Goal: Information Seeking & Learning: Learn about a topic

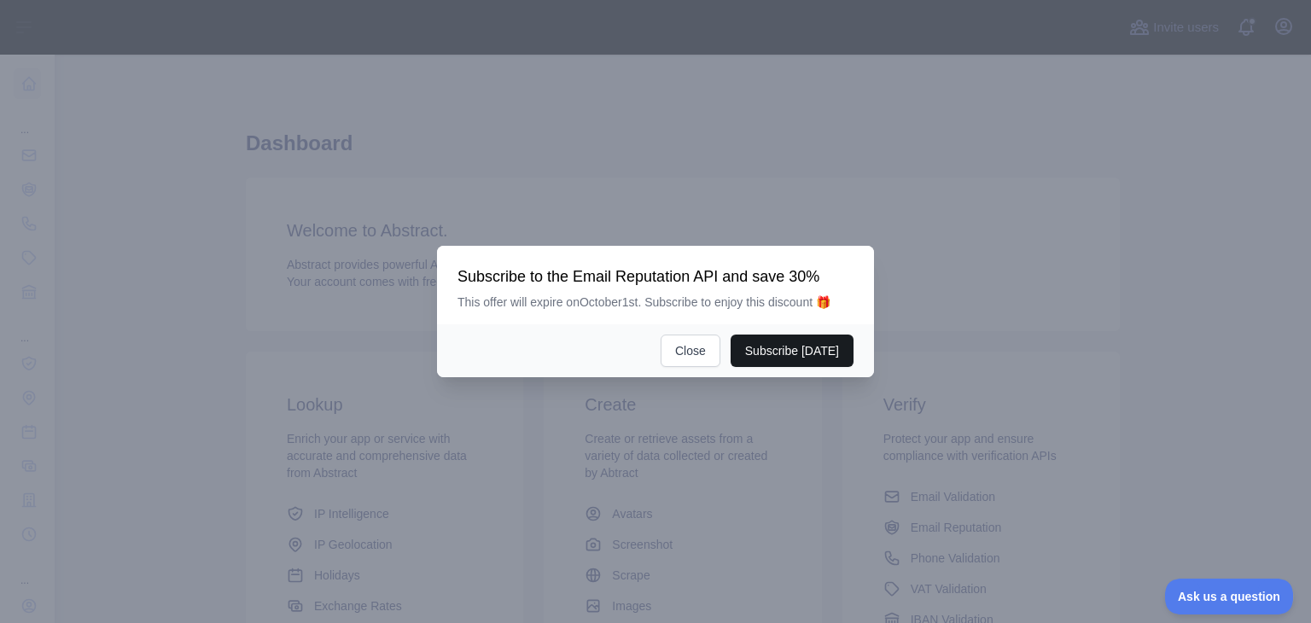
click at [789, 352] on button "Subscribe [DATE]" at bounding box center [792, 351] width 123 height 32
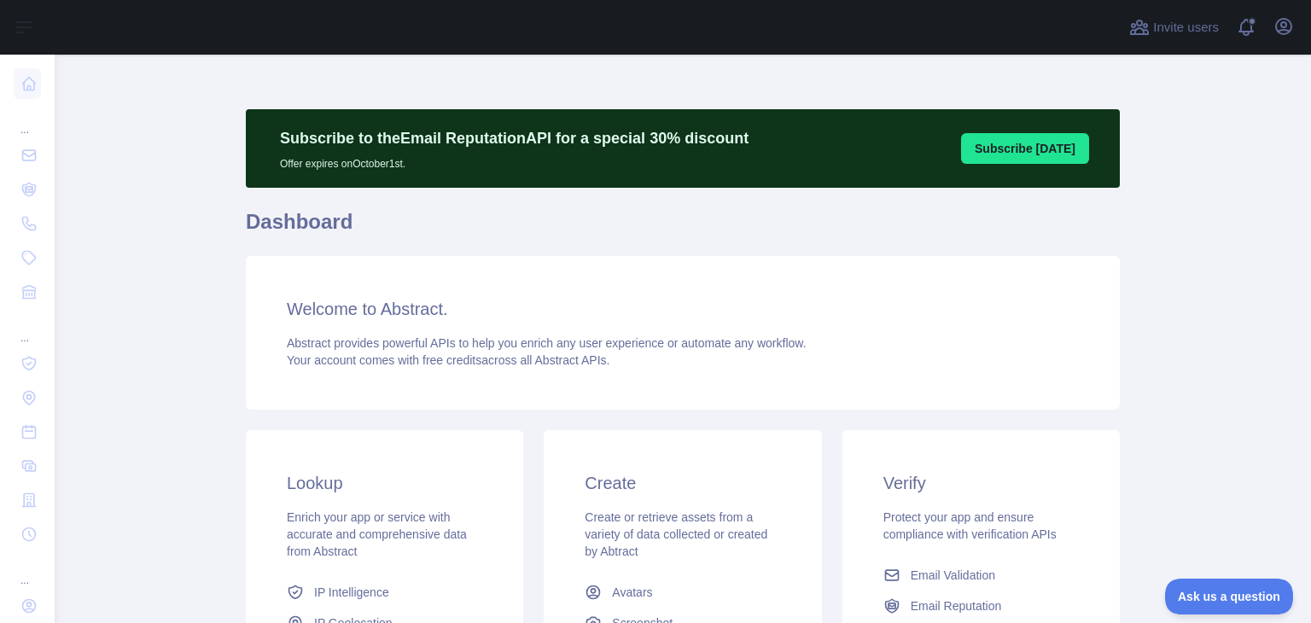
scroll to position [171, 0]
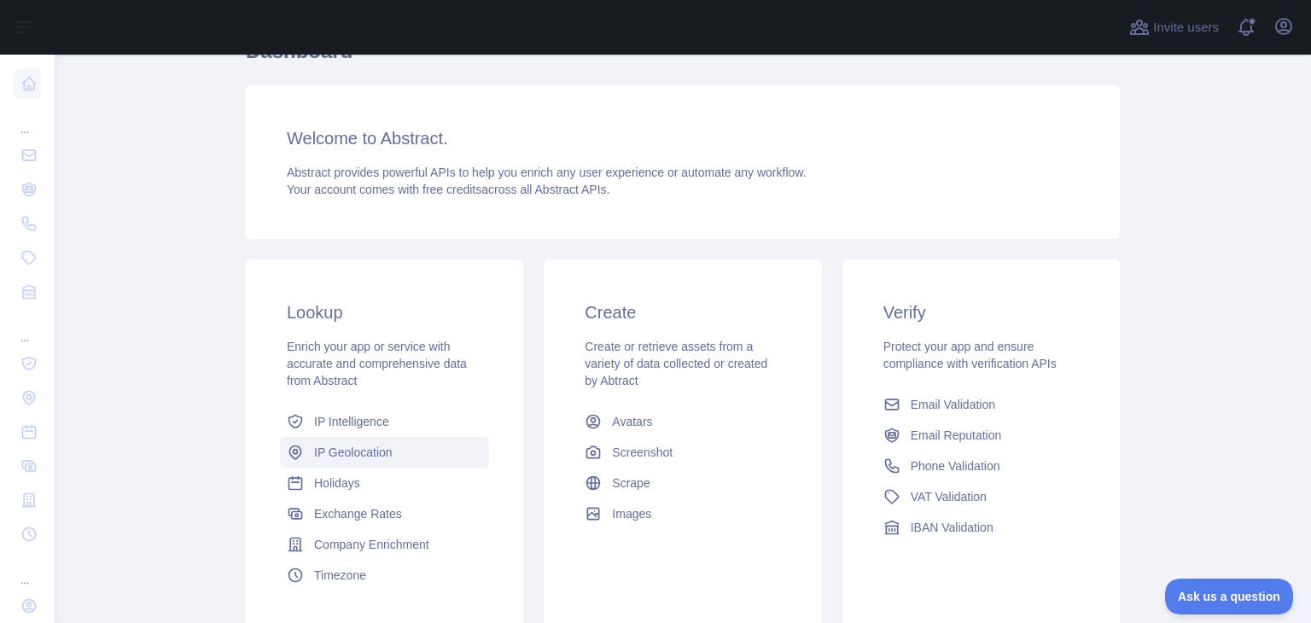
click at [346, 457] on span "IP Geolocation" at bounding box center [353, 452] width 79 height 17
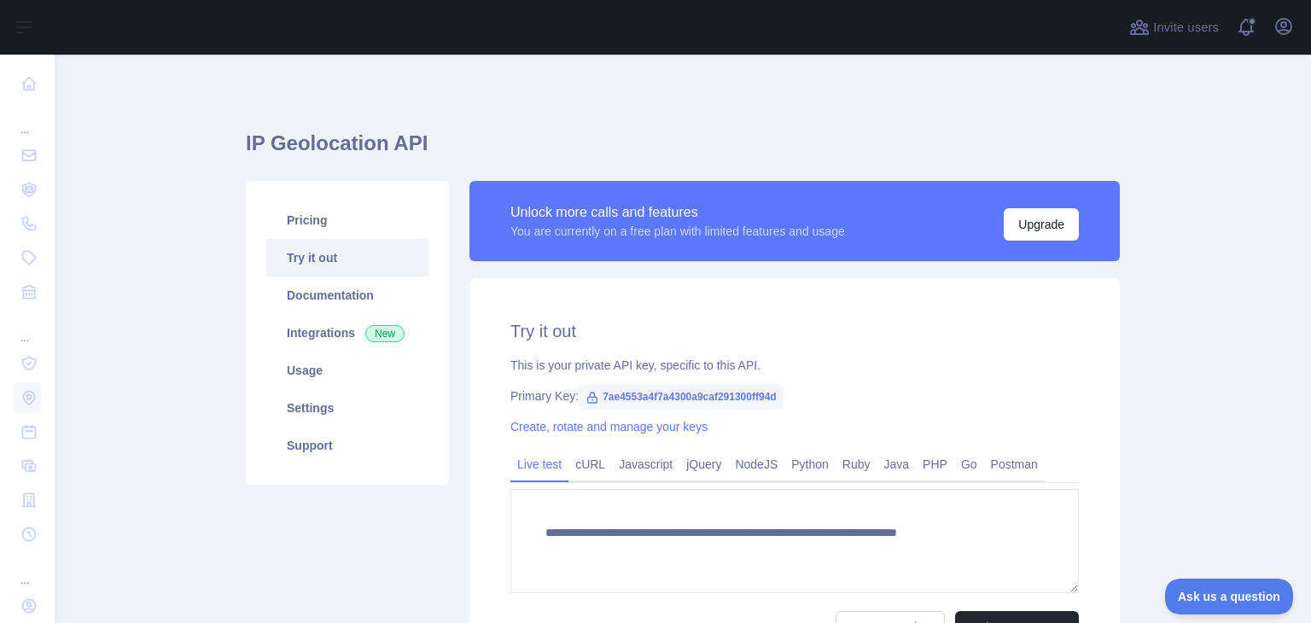
type textarea "**********"
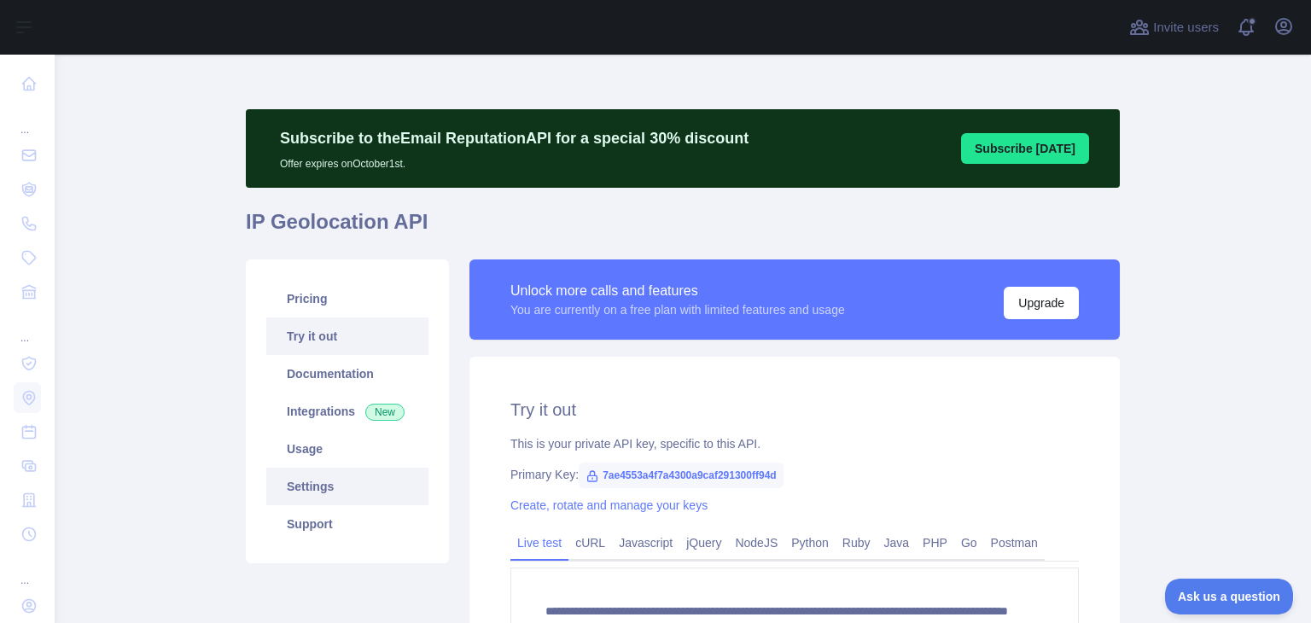
click at [313, 489] on link "Settings" at bounding box center [347, 487] width 162 height 38
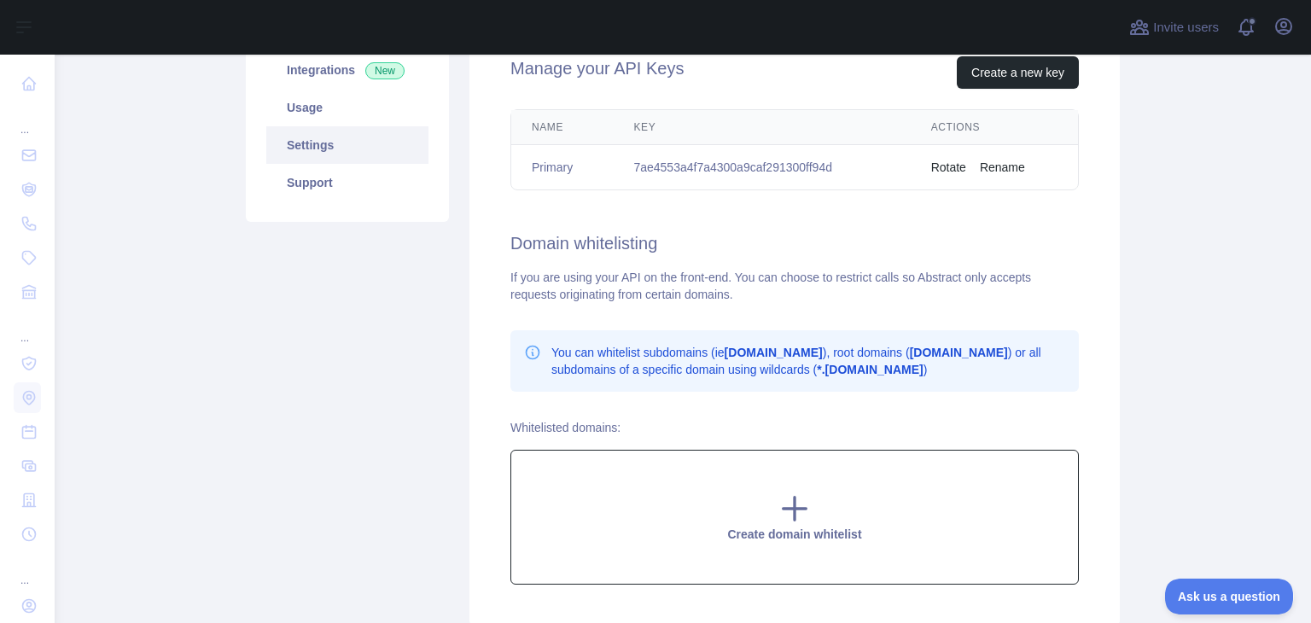
scroll to position [427, 0]
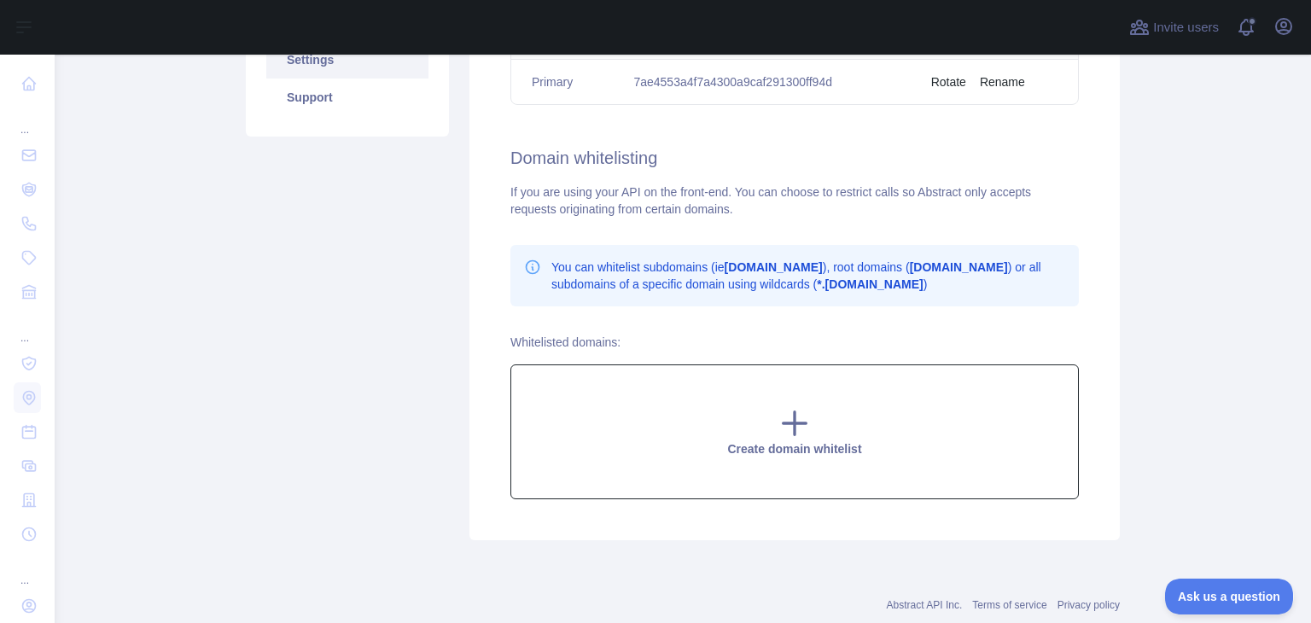
click at [777, 433] on icon at bounding box center [794, 423] width 34 height 34
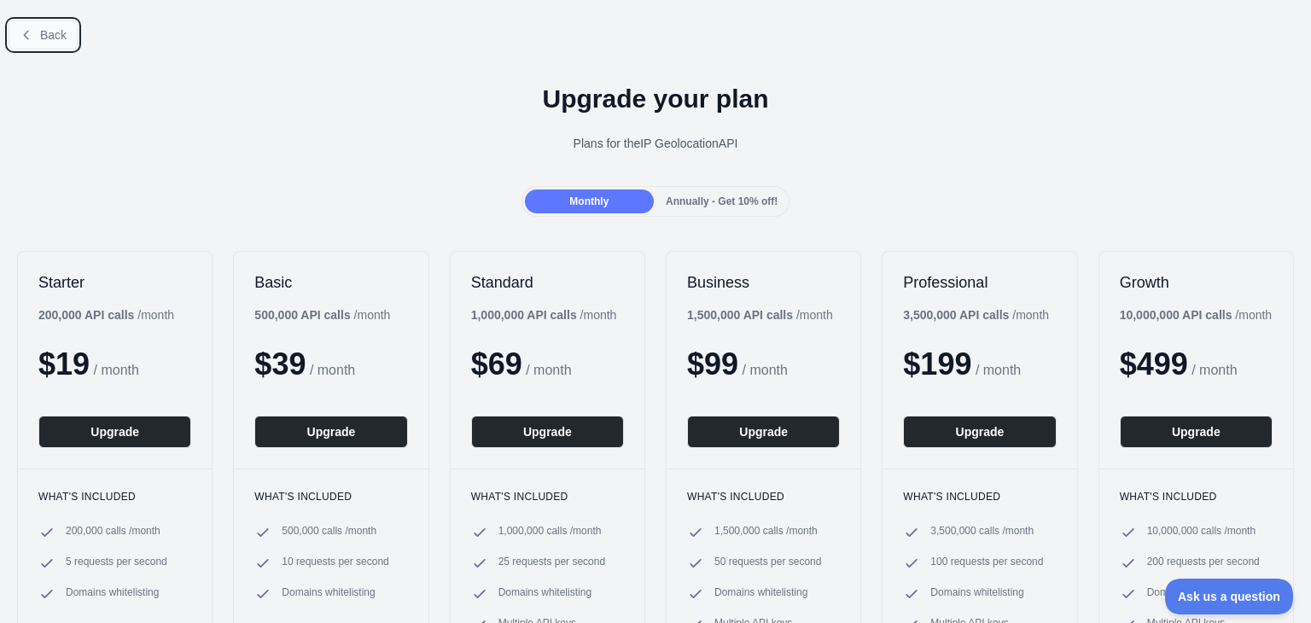
click at [44, 32] on span "Back" at bounding box center [53, 35] width 26 height 14
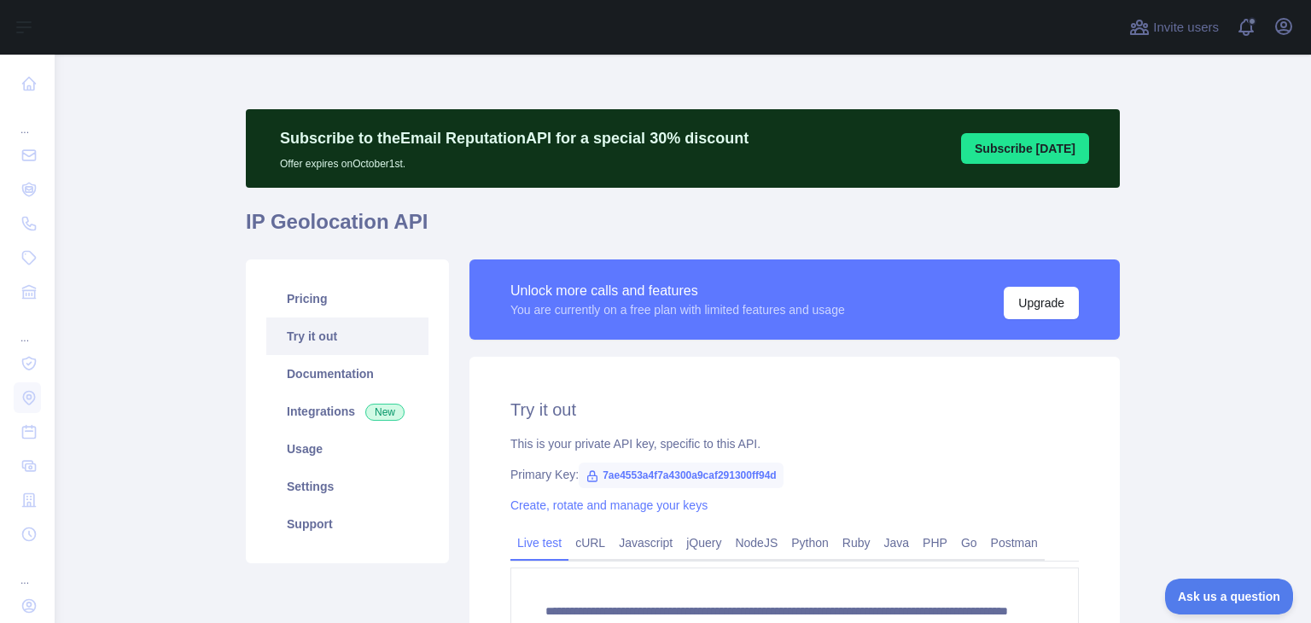
scroll to position [171, 0]
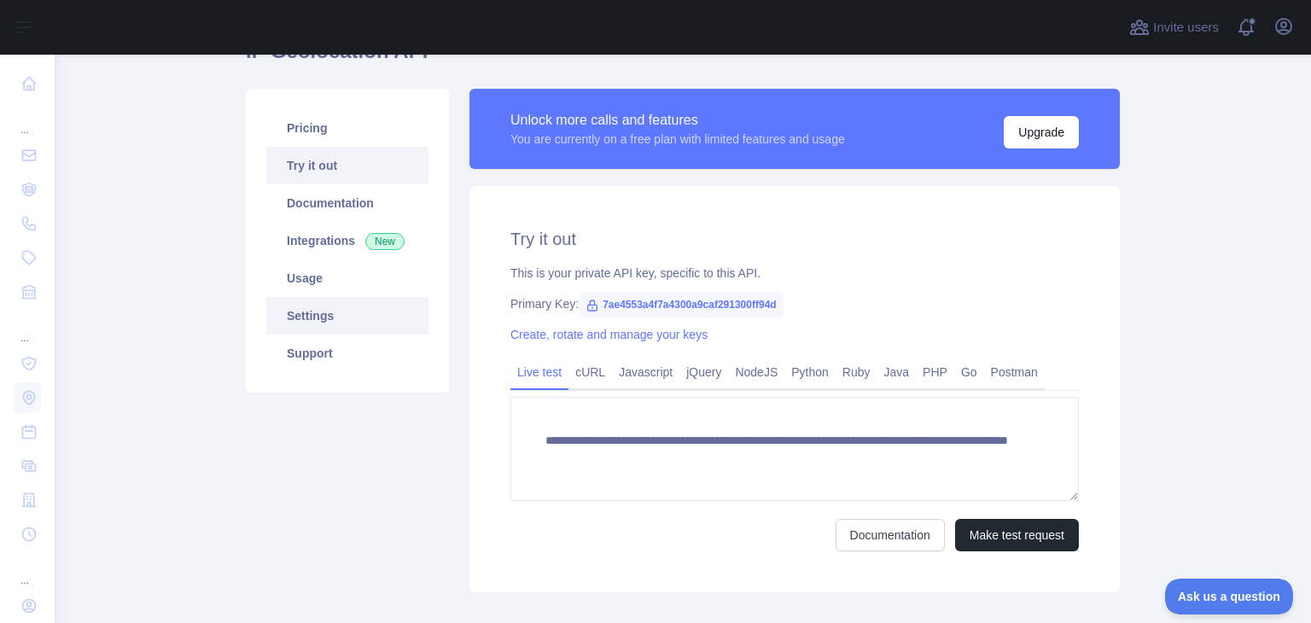
click at [324, 321] on link "Settings" at bounding box center [347, 316] width 162 height 38
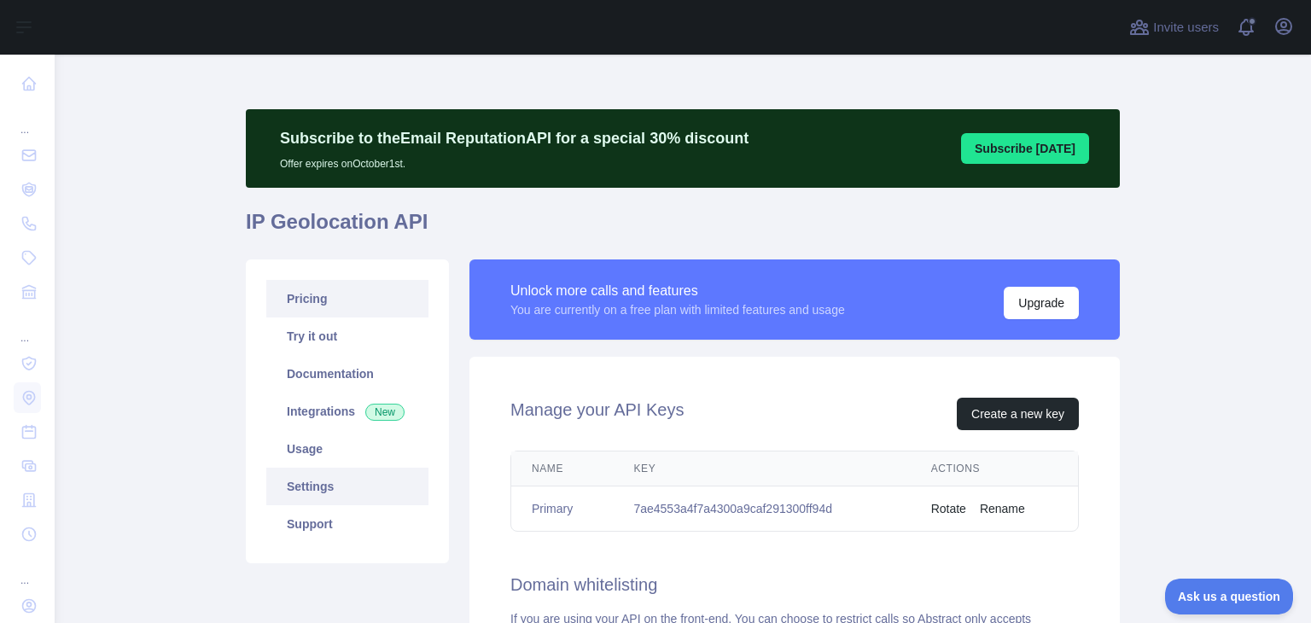
click at [306, 301] on link "Pricing" at bounding box center [347, 299] width 162 height 38
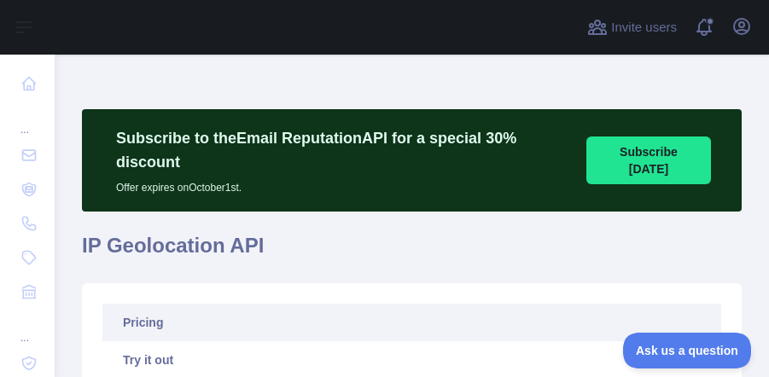
scroll to position [85, 0]
